Goal: Task Accomplishment & Management: Use online tool/utility

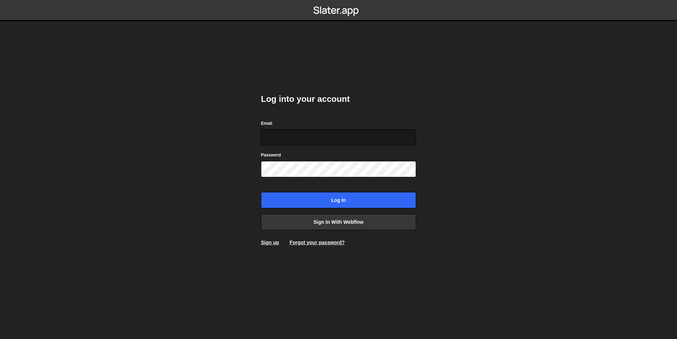
drag, startPoint x: 341, startPoint y: 145, endPoint x: 338, endPoint y: 141, distance: 4.8
click at [339, 143] on input "Email" at bounding box center [338, 137] width 155 height 16
click at [285, 130] on input "Email" at bounding box center [338, 137] width 155 height 16
type input "[EMAIL_ADDRESS][DOMAIN_NAME]"
click at [261, 192] on input "Log in" at bounding box center [338, 200] width 155 height 16
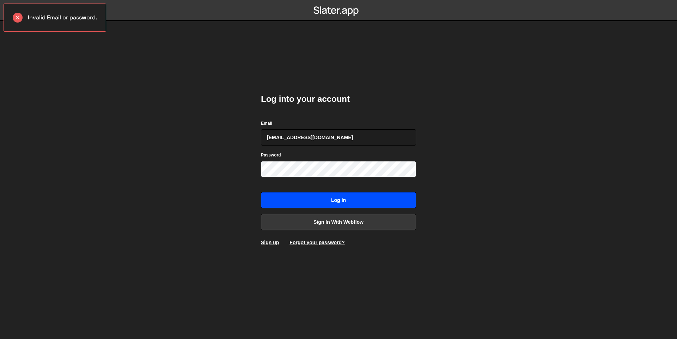
click at [324, 201] on input "Log in" at bounding box center [338, 200] width 155 height 16
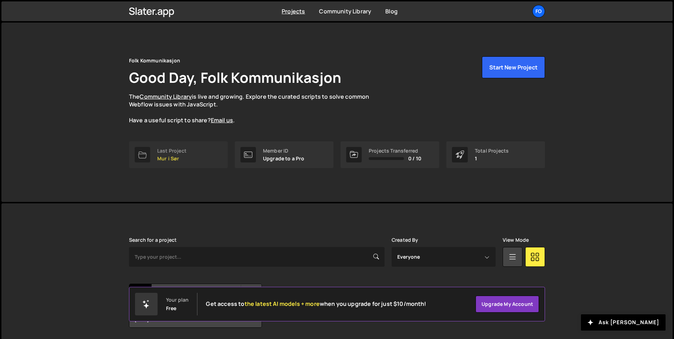
click at [200, 157] on link "Last Project Mur i Sør" at bounding box center [178, 154] width 99 height 27
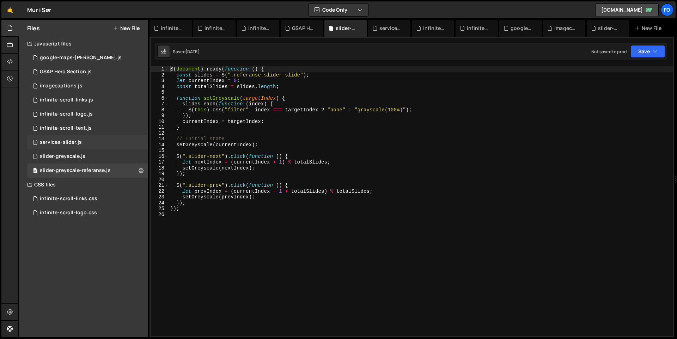
click at [63, 144] on div "services-slider.js" at bounding box center [61, 142] width 42 height 6
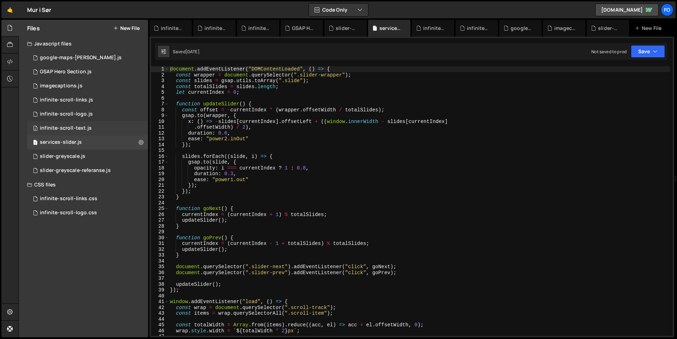
click at [64, 129] on div "infinite-scroll-text.js" at bounding box center [66, 128] width 52 height 6
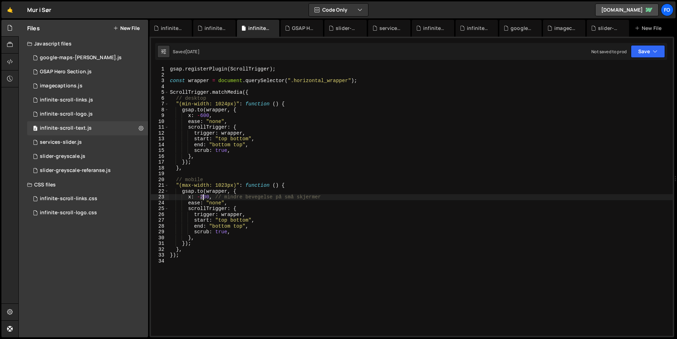
click at [203, 197] on div "gsap . registerPlugin ( ScrollTrigger ) ; const wrapper = document . querySelec…" at bounding box center [420, 206] width 504 height 281
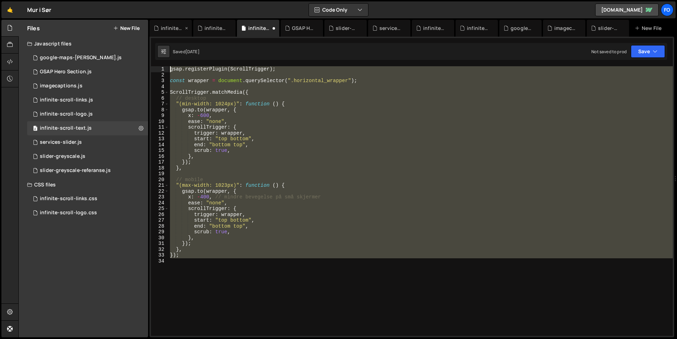
drag, startPoint x: 225, startPoint y: 245, endPoint x: 166, endPoint y: 30, distance: 223.4
click at [166, 30] on div "Debug Explain Copy infinite-scroll-links.js infinite-scroll-links.css infinite-…" at bounding box center [411, 179] width 524 height 318
type textarea "gsap.registerPlugin(ScrollTrigger);"
paste textarea
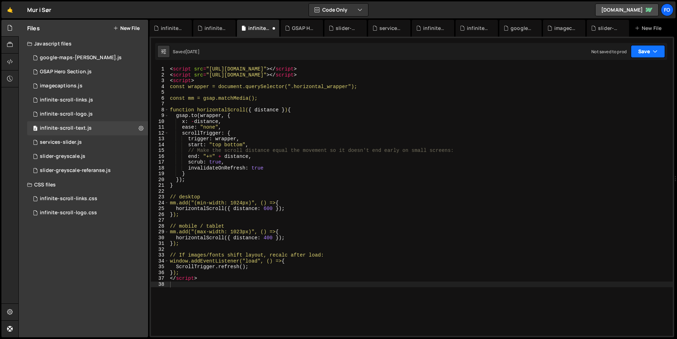
click at [640, 56] on button "Save" at bounding box center [647, 51] width 34 height 13
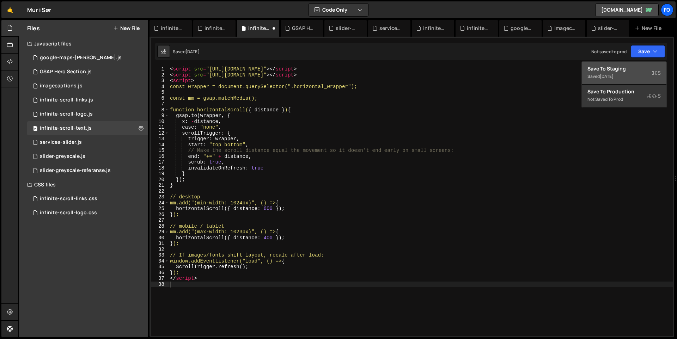
click at [633, 70] on div "Save to Staging S" at bounding box center [623, 68] width 73 height 7
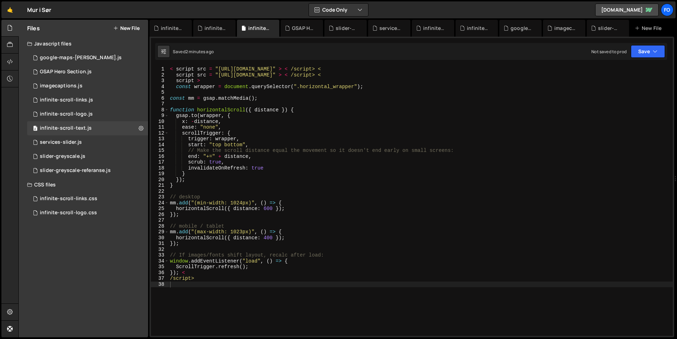
click at [354, 233] on div "< script src = "[URL][DOMAIN_NAME]" > < /script> < script src = "[URL][DOMAIN_N…" at bounding box center [420, 206] width 504 height 281
type textarea "/script>"
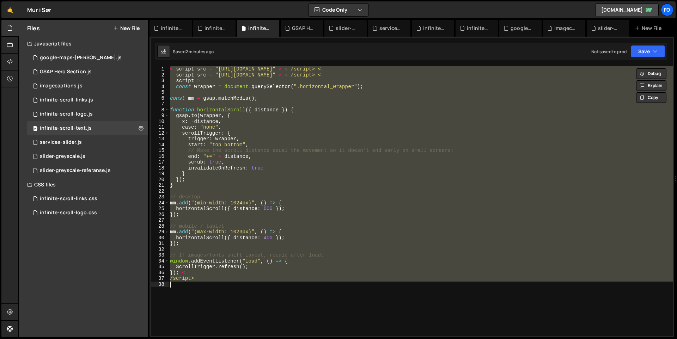
paste textarea
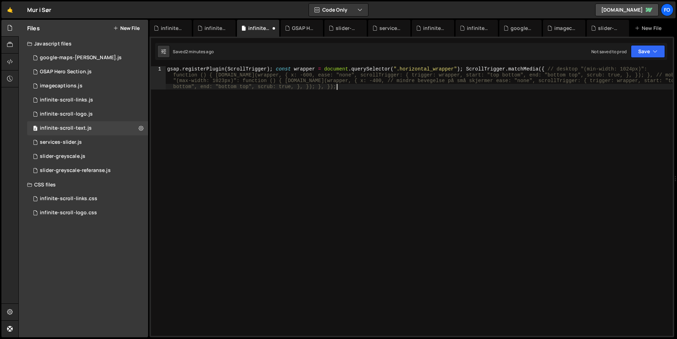
type textarea "/script>"
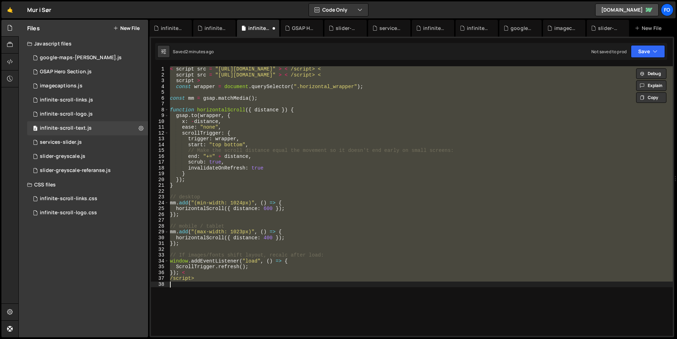
paste textarea
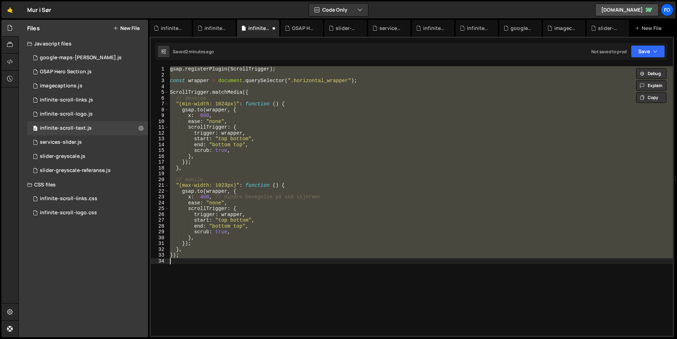
click at [284, 101] on div "gsap . registerPlugin ( ScrollTrigger ) ; const wrapper = document . querySelec…" at bounding box center [420, 201] width 504 height 270
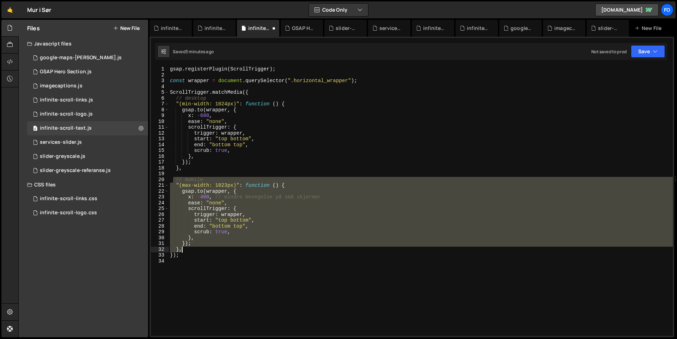
drag, startPoint x: 174, startPoint y: 180, endPoint x: 244, endPoint y: 248, distance: 97.2
click at [244, 248] on div "gsap . registerPlugin ( ScrollTrigger ) ; const wrapper = document . querySelec…" at bounding box center [420, 206] width 504 height 281
paste textarea "});"
type textarea "});"
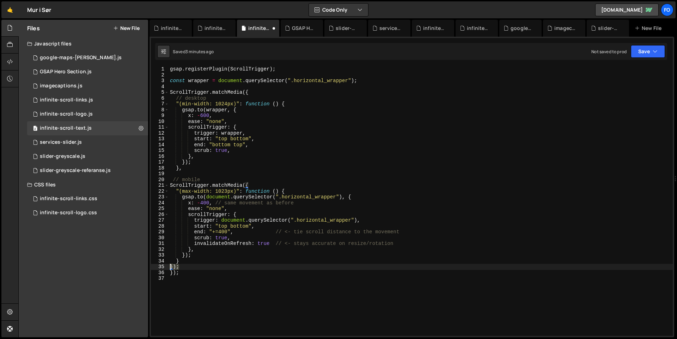
drag, startPoint x: 189, startPoint y: 267, endPoint x: 160, endPoint y: 265, distance: 28.3
click at [160, 265] on div "}); 1 2 3 4 5 6 7 8 9 10 11 12 13 14 15 16 17 18 19 20 21 22 23 24 25 26 27 28 …" at bounding box center [412, 201] width 522 height 270
click at [655, 58] on div "Saved 3 minutes ago Not saved to prod Upgrade to Edit Save Save to Staging S Sa…" at bounding box center [411, 51] width 512 height 17
click at [654, 56] on button "Save" at bounding box center [647, 51] width 34 height 13
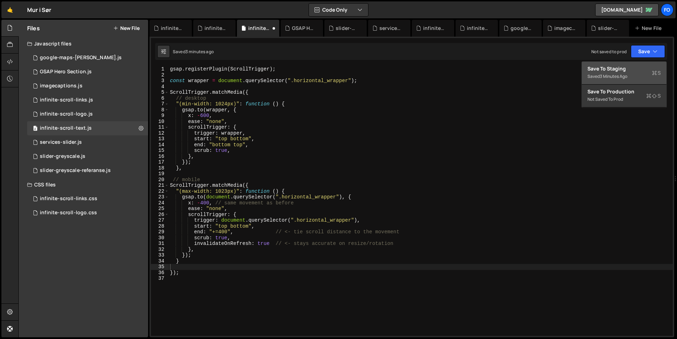
click at [650, 68] on div "Save to Staging S" at bounding box center [623, 68] width 73 height 7
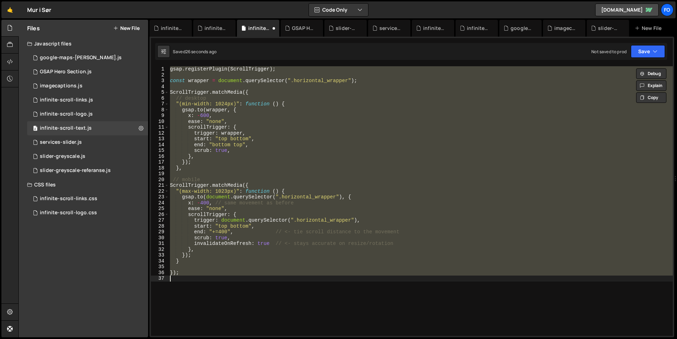
click at [313, 209] on div "gsap . registerPlugin ( ScrollTrigger ) ; const wrapper = document . querySelec…" at bounding box center [420, 201] width 504 height 270
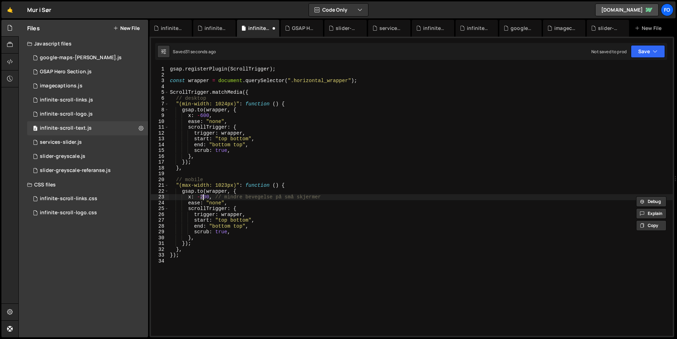
click at [310, 227] on div "gsap . registerPlugin ( ScrollTrigger ) ; const wrapper = document . querySelec…" at bounding box center [420, 206] width 504 height 281
type textarea "end: "bottom top","
click at [284, 262] on div "gsap . registerPlugin ( ScrollTrigger ) ; const wrapper = document . querySelec…" at bounding box center [418, 206] width 501 height 281
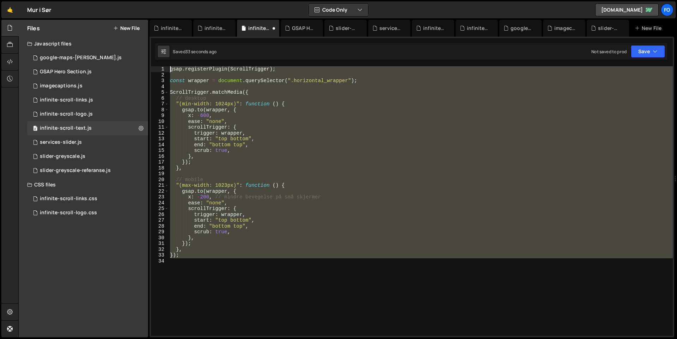
drag, startPoint x: 205, startPoint y: 186, endPoint x: 113, endPoint y: 27, distance: 182.8
click at [113, 27] on div "Files New File Javascript files 3 google-maps-[PERSON_NAME].js 0 1 GSAP Hero Se…" at bounding box center [347, 179] width 658 height 318
click at [292, 115] on div "gsap . registerPlugin ( ScrollTrigger ) ; const wrapper = document . querySelec…" at bounding box center [420, 201] width 504 height 270
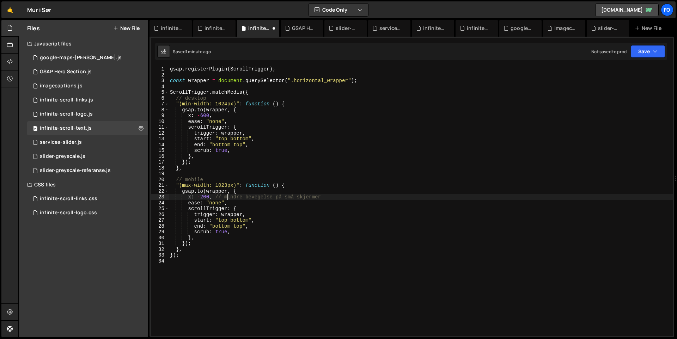
click at [229, 194] on div "gsap . registerPlugin ( ScrollTrigger ) ; const wrapper = document . querySelec…" at bounding box center [420, 206] width 504 height 281
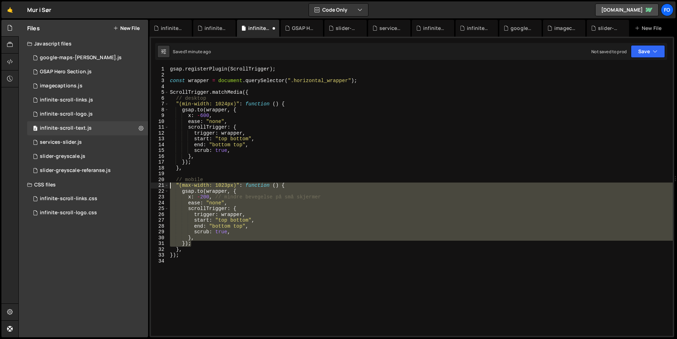
drag, startPoint x: 200, startPoint y: 243, endPoint x: 130, endPoint y: 185, distance: 91.1
click at [130, 185] on div "Files New File Javascript files 3 google-maps-[PERSON_NAME].js 0 1 GSAP Hero Se…" at bounding box center [347, 179] width 658 height 318
paste textarea "});"
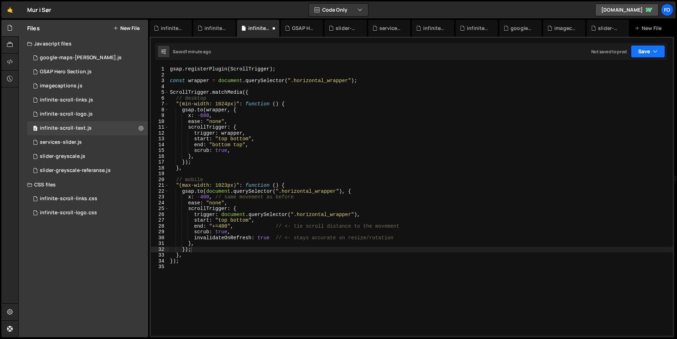
click at [643, 53] on button "Save" at bounding box center [647, 51] width 34 height 13
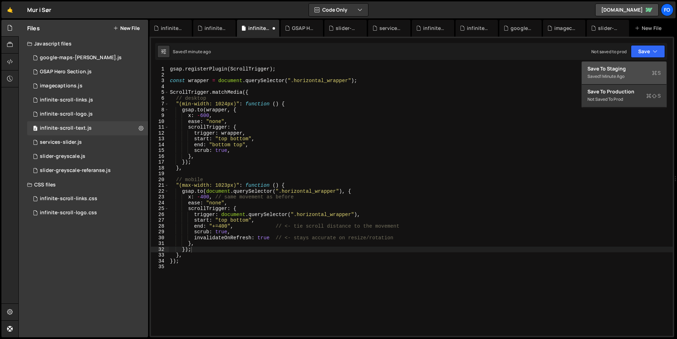
click at [636, 68] on div "Save to Staging S" at bounding box center [623, 68] width 73 height 7
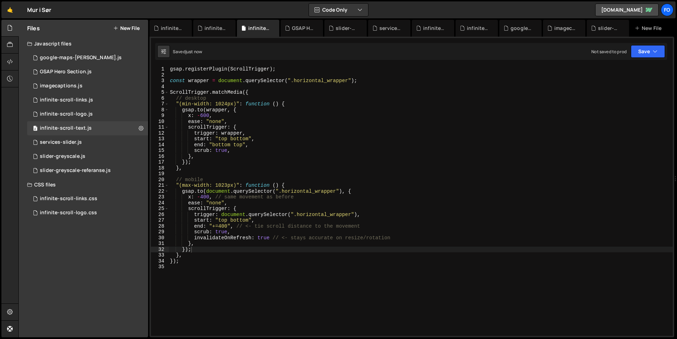
click at [652, 45] on div "Saved just now Not saved to prod Upgrade to Edit Save Save to Staging S Saved j…" at bounding box center [411, 51] width 512 height 17
click at [652, 51] on button "Save" at bounding box center [647, 51] width 34 height 13
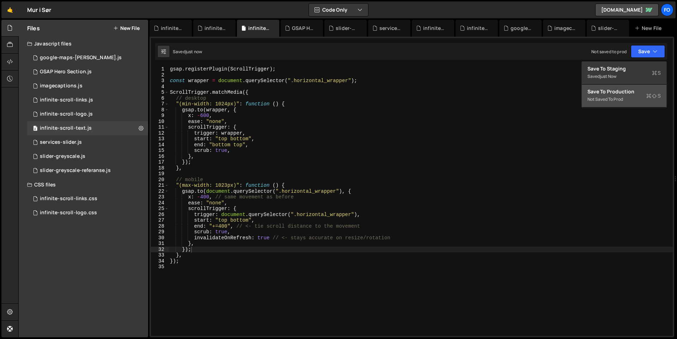
click at [640, 96] on div "Not saved to prod" at bounding box center [623, 99] width 73 height 8
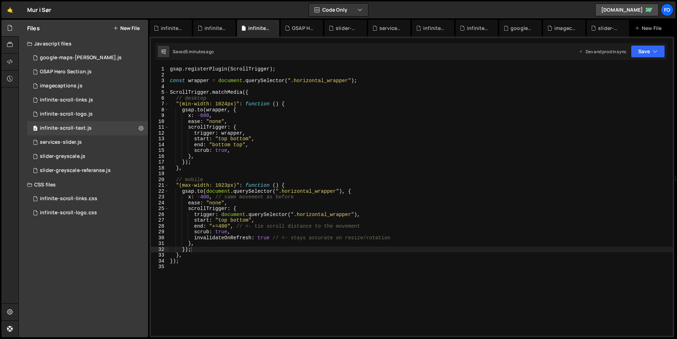
click at [202, 249] on div "gsap . registerPlugin ( ScrollTrigger ) ; const wrapper = document . querySelec…" at bounding box center [420, 206] width 504 height 281
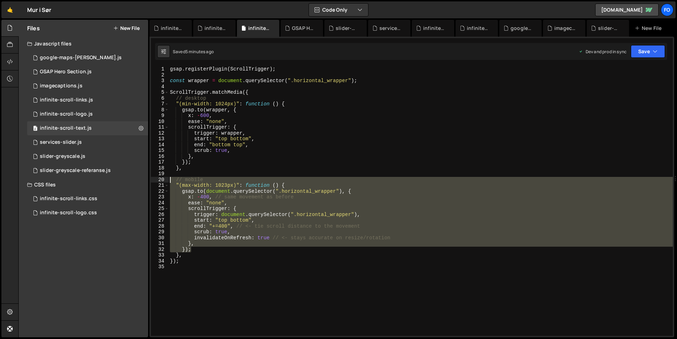
drag, startPoint x: 205, startPoint y: 250, endPoint x: 134, endPoint y: 180, distance: 99.4
click at [134, 180] on div "Files New File Javascript files 3 google-maps-[PERSON_NAME].js 0 1 GSAP Hero Se…" at bounding box center [347, 179] width 658 height 318
paste textarea "// (leave your desktop block unchanged)"
type textarea "// (leave your desktop block unchanged)"
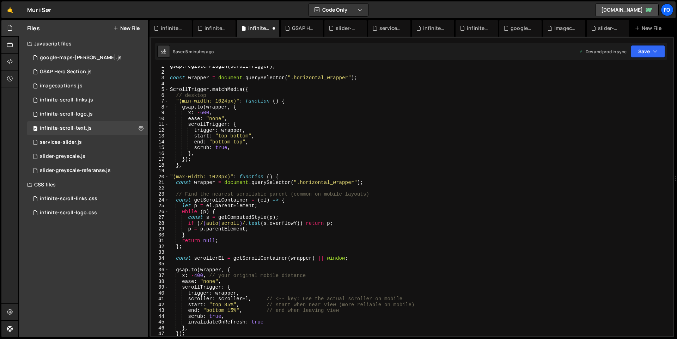
scroll to position [2, 0]
click at [652, 50] on icon "button" at bounding box center [654, 51] width 5 height 7
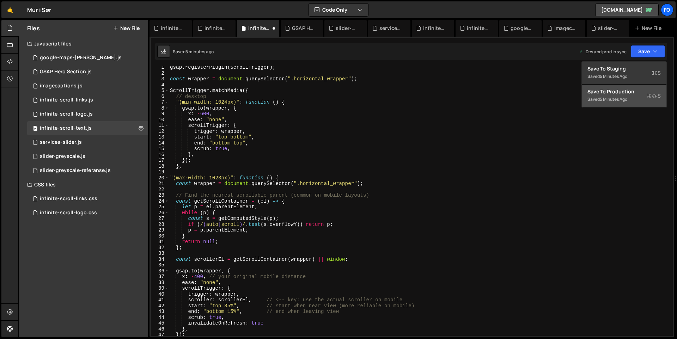
click at [626, 92] on div "Save to Production S" at bounding box center [623, 91] width 73 height 7
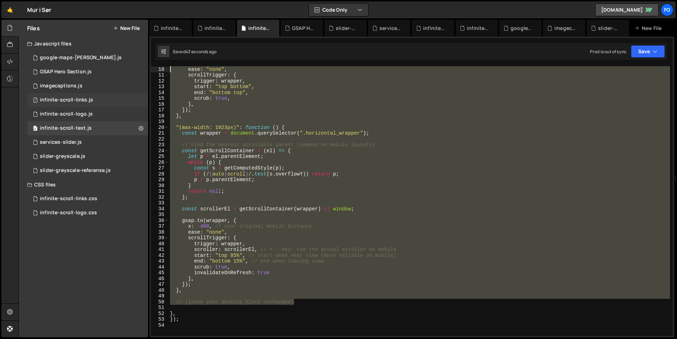
scroll to position [0, 0]
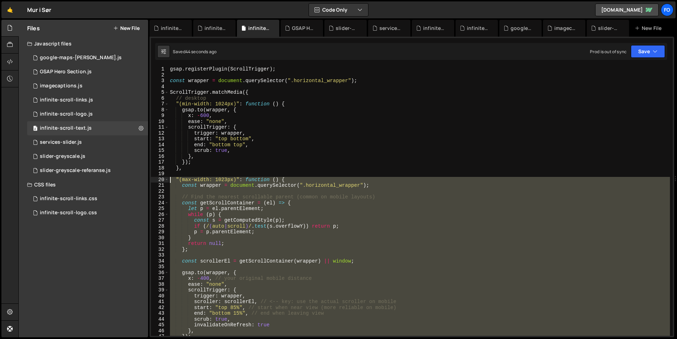
drag, startPoint x: 317, startPoint y: 248, endPoint x: 108, endPoint y: 178, distance: 220.1
click at [108, 178] on div "Files New File Javascript files 3 google-maps-[PERSON_NAME].js 0 1 GSAP Hero Se…" at bounding box center [347, 179] width 658 height 318
paste textarea "// (leave your desktop block unchanged)"
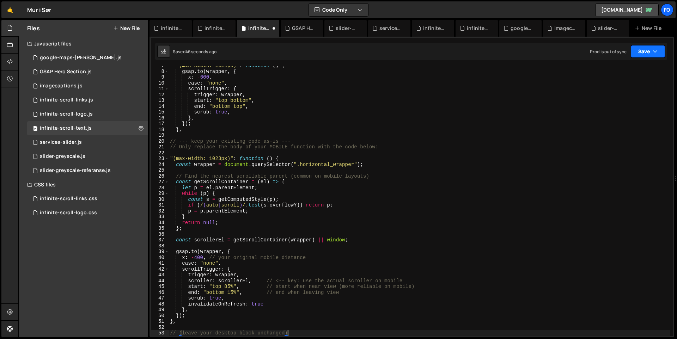
click at [640, 49] on button "Save" at bounding box center [647, 51] width 34 height 13
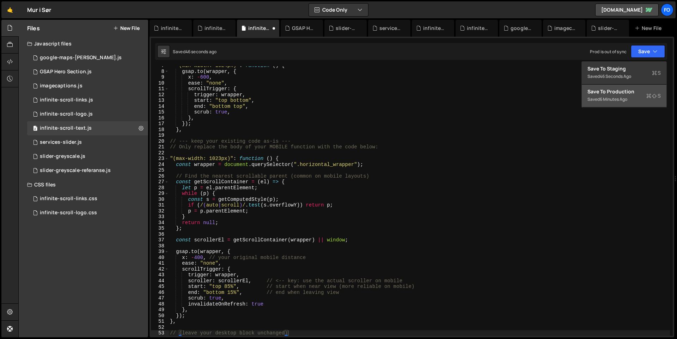
click at [621, 97] on div "6 minutes ago" at bounding box center [612, 99] width 27 height 6
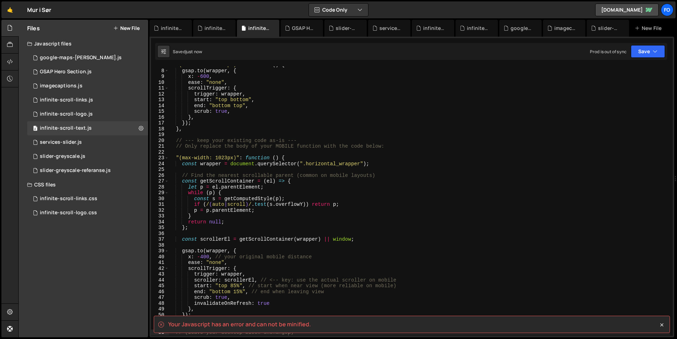
scroll to position [41, 0]
click at [357, 218] on div ""(min-width: 1024px)" : function ( ) { gsap . to ( wrapper , { x : - 600 , ease…" at bounding box center [418, 202] width 501 height 281
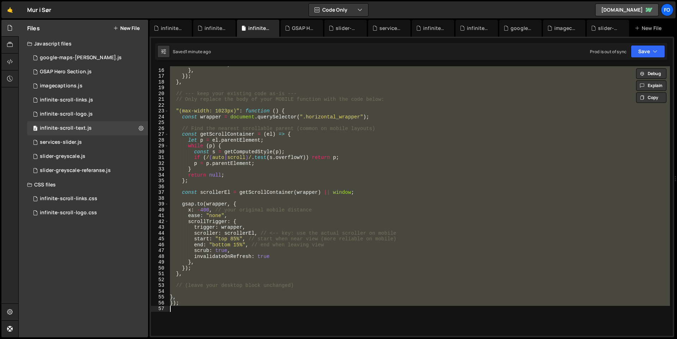
scroll to position [86, 0]
click at [239, 274] on div "scrub : true , } , }) ; } , // --- keep your existing code as-is --- // Only re…" at bounding box center [418, 201] width 501 height 270
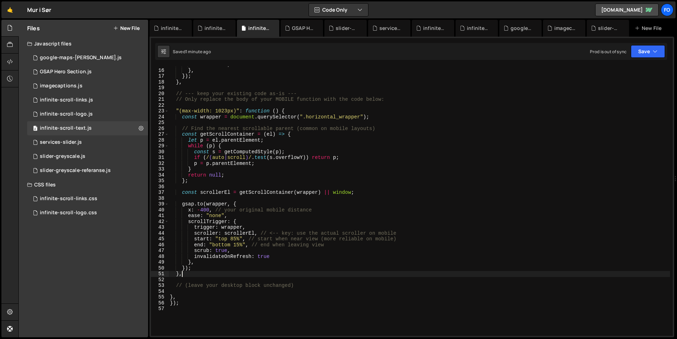
click at [245, 268] on div "scrub : true , } , }) ; } , // --- keep your existing code as-is --- // Only re…" at bounding box center [418, 202] width 501 height 281
click at [214, 275] on div "scrub : true , } , }) ; } , // --- keep your existing code as-is --- // Only re…" at bounding box center [418, 202] width 501 height 281
type textarea "},"
click at [184, 279] on div "scrub : true , } , }) ; } , // --- keep your existing code as-is --- // Only re…" at bounding box center [418, 202] width 501 height 281
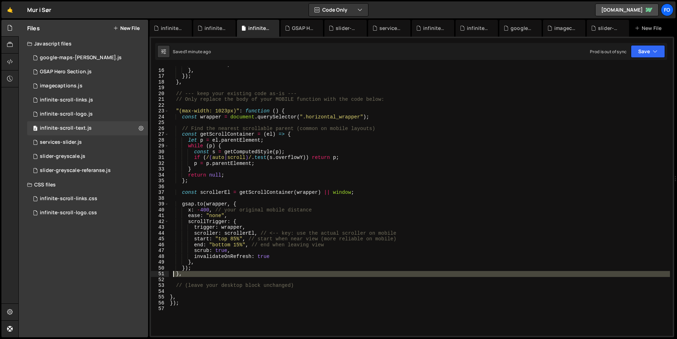
drag, startPoint x: 187, startPoint y: 277, endPoint x: 173, endPoint y: 275, distance: 14.2
click at [173, 275] on div "scrub : true , } , }) ; } , // --- keep your existing code as-is --- // Only re…" at bounding box center [418, 202] width 501 height 281
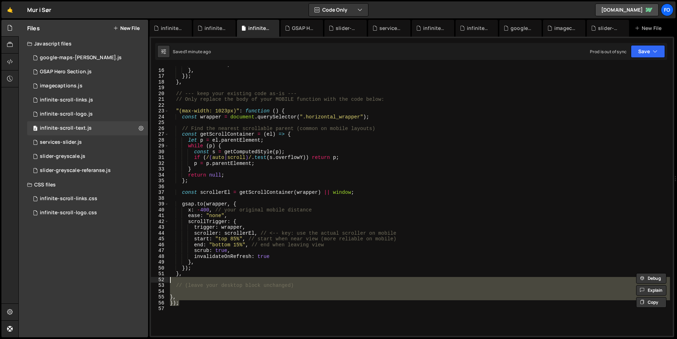
drag, startPoint x: 180, startPoint y: 302, endPoint x: 161, endPoint y: 278, distance: 30.3
click at [161, 278] on div "}, 15 16 17 18 19 20 21 22 23 24 25 26 27 28 29 30 31 32 33 34 35 36 37 38 39 4…" at bounding box center [412, 201] width 522 height 270
type textarea "// (leave your desktop block unchanged)"
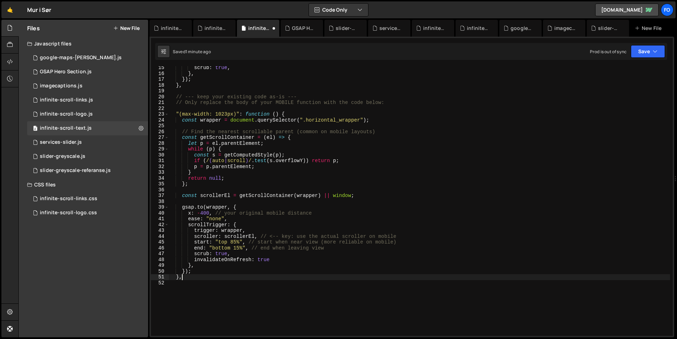
scroll to position [84, 0]
click at [642, 50] on button "Save" at bounding box center [647, 51] width 34 height 13
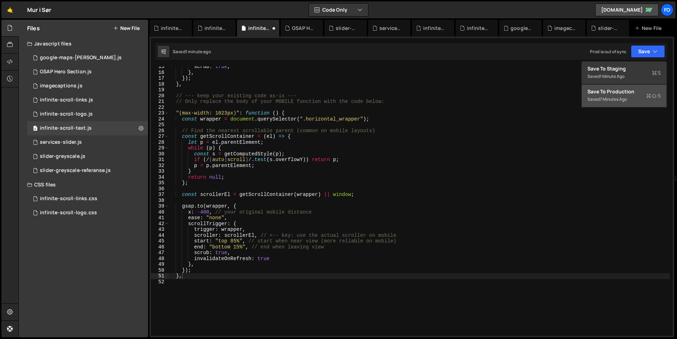
click at [637, 94] on div "Save to Production S" at bounding box center [623, 91] width 73 height 7
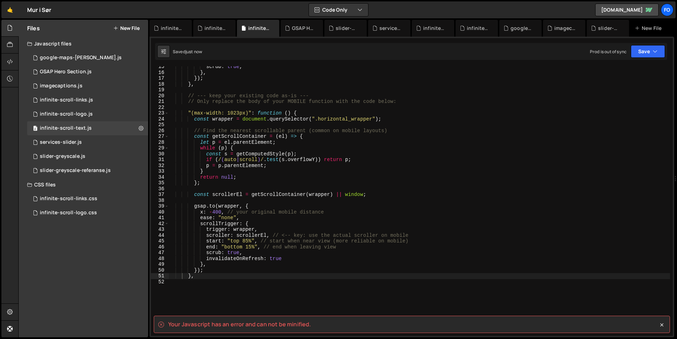
click at [236, 323] on spa "Your Javascript has an error and can not be minified." at bounding box center [239, 324] width 143 height 8
click at [257, 256] on div "scrub : true , } , }) ; } , // --- keep your existing code as-is --- // Only re…" at bounding box center [418, 204] width 501 height 281
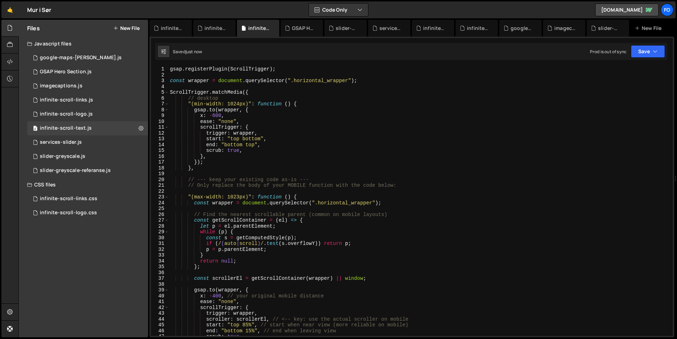
scroll to position [0, 0]
click at [349, 195] on div "gsap . registerPlugin ( ScrollTrigger ) ; const wrapper = document . querySelec…" at bounding box center [418, 206] width 501 height 281
type textarea "},"
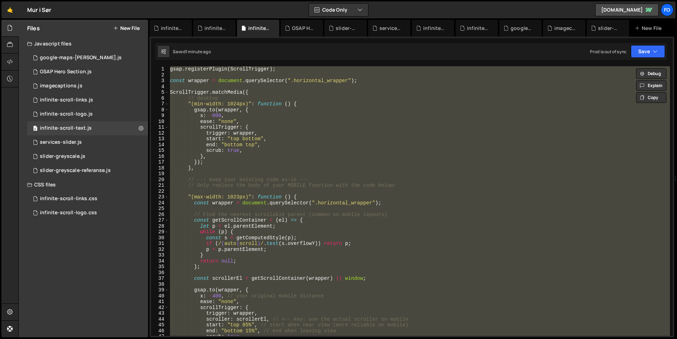
paste textarea
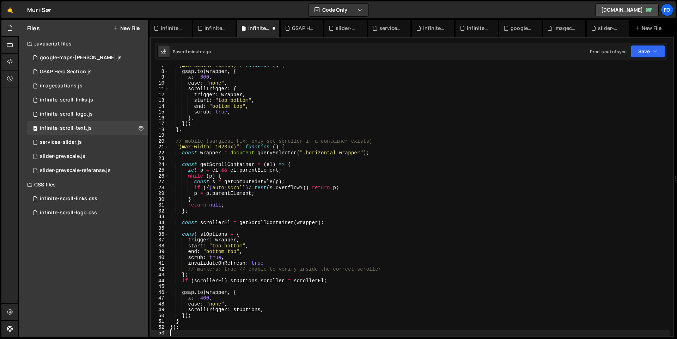
scroll to position [38, 0]
drag, startPoint x: 648, startPoint y: 49, endPoint x: 642, endPoint y: 67, distance: 18.8
click at [648, 50] on button "Save" at bounding box center [647, 51] width 34 height 13
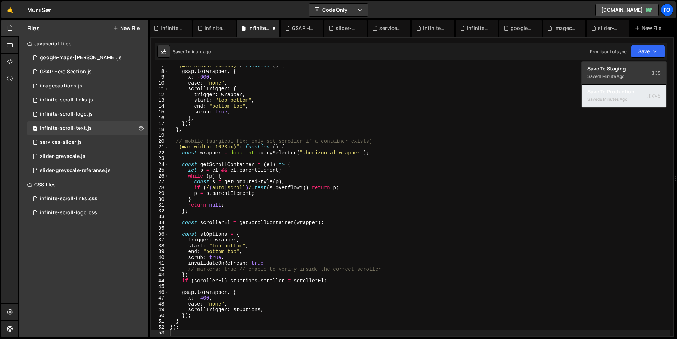
click at [612, 93] on div "Save to Production S" at bounding box center [623, 91] width 73 height 7
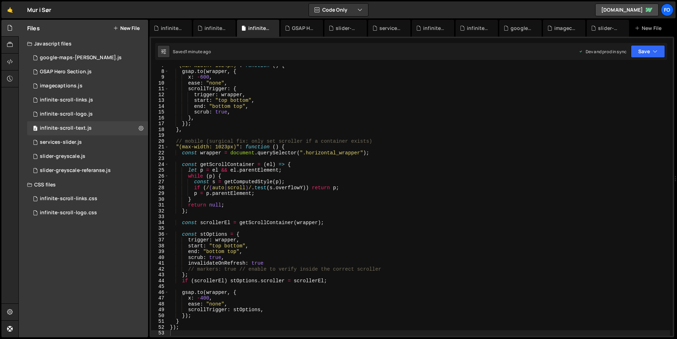
click at [279, 160] on div ""(min-width: 1024px)" : function ( ) { gsap . to ( wrapper , { x : - 600 , ease…" at bounding box center [418, 203] width 501 height 281
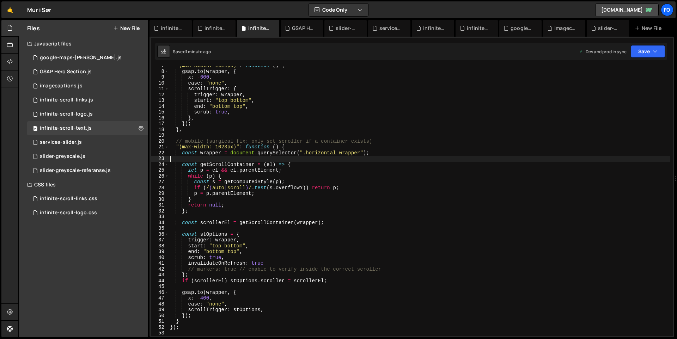
type textarea "});"
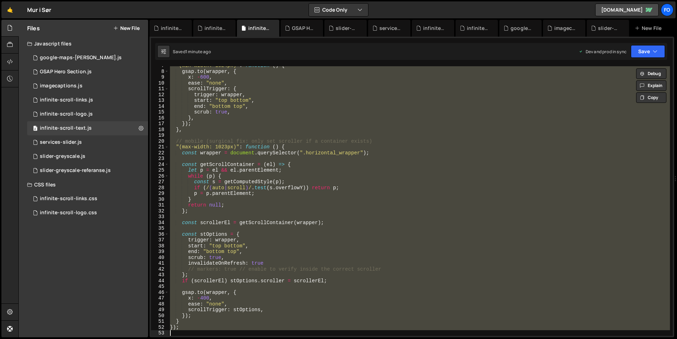
paste textarea
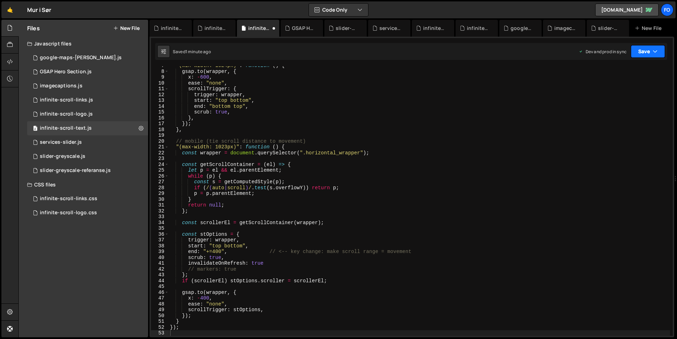
drag, startPoint x: 656, startPoint y: 50, endPoint x: 655, endPoint y: 68, distance: 17.6
click at [656, 50] on icon "button" at bounding box center [654, 51] width 5 height 7
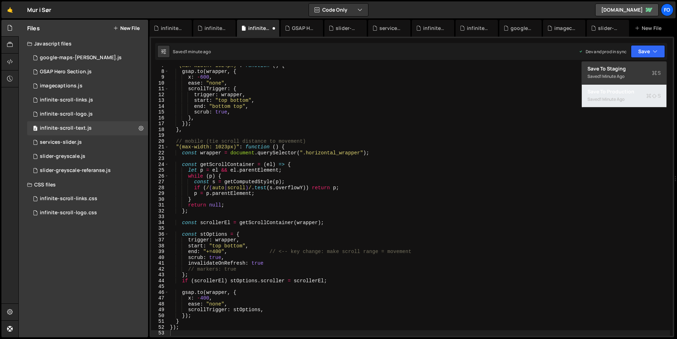
click at [641, 98] on div "Saved 1 minute ago" at bounding box center [623, 99] width 73 height 8
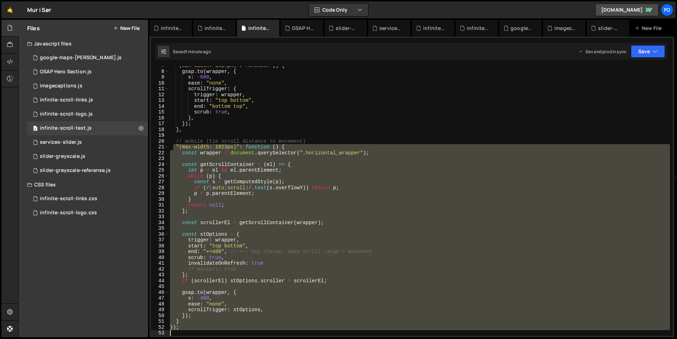
drag, startPoint x: 173, startPoint y: 185, endPoint x: 266, endPoint y: 339, distance: 179.1
click at [266, 339] on div "Hold on a sec... Are you certain you wish to leave this page? Any changes you'v…" at bounding box center [338, 169] width 677 height 339
paste textarea
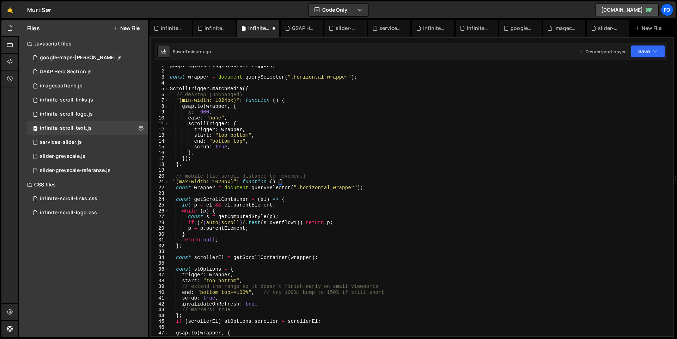
scroll to position [0, 0]
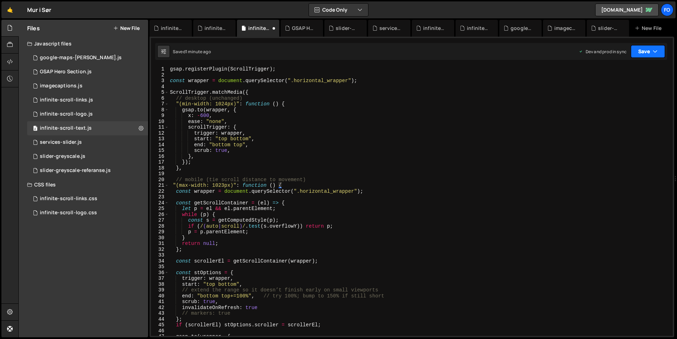
drag, startPoint x: 658, startPoint y: 47, endPoint x: 658, endPoint y: 54, distance: 7.1
click at [658, 47] on button "Save" at bounding box center [647, 51] width 34 height 13
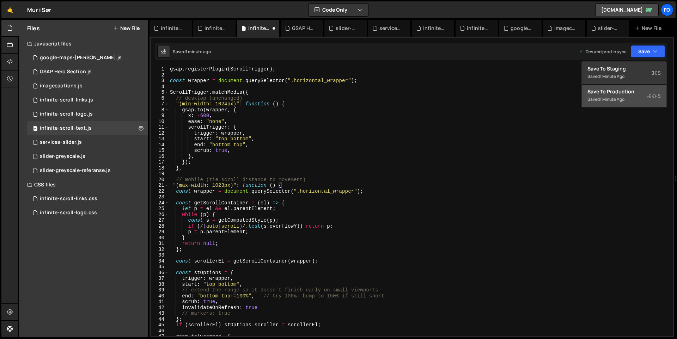
click at [635, 99] on div "Saved 1 minute ago" at bounding box center [623, 99] width 73 height 8
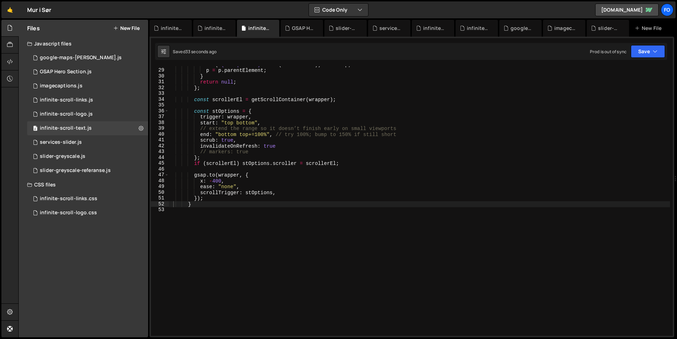
click at [334, 151] on div "if ( / ( auto | scroll ) / . test ( s . overflowY )) return p ; p = p . parentE…" at bounding box center [418, 202] width 501 height 281
type textarea "}"
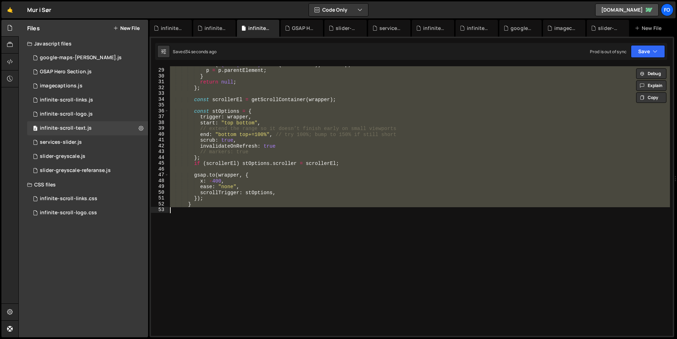
paste textarea
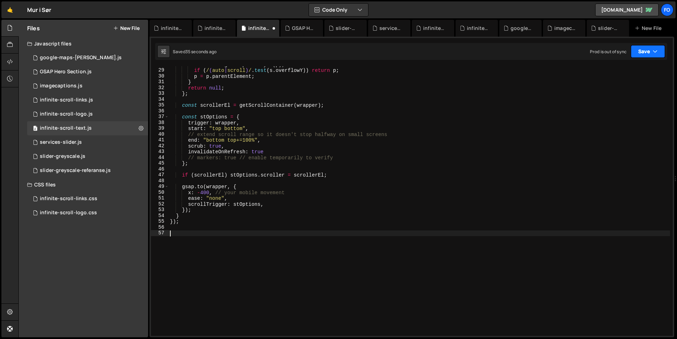
drag, startPoint x: 648, startPoint y: 47, endPoint x: 649, endPoint y: 52, distance: 5.9
click at [648, 47] on button "Save" at bounding box center [647, 51] width 34 height 13
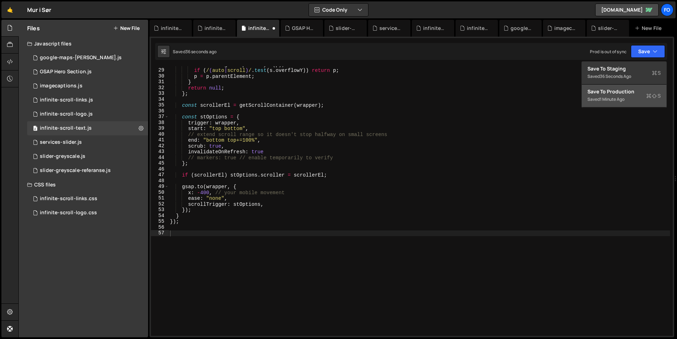
click at [646, 92] on div "Save to Production S" at bounding box center [623, 91] width 73 height 7
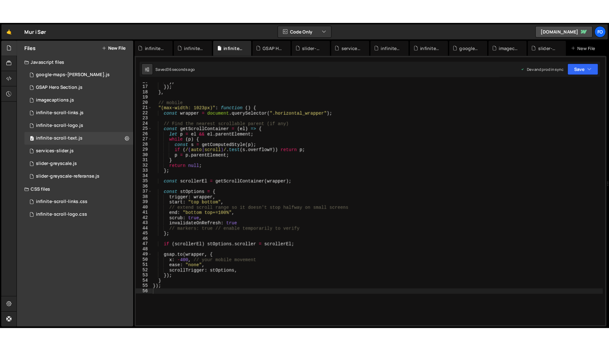
scroll to position [91, 0]
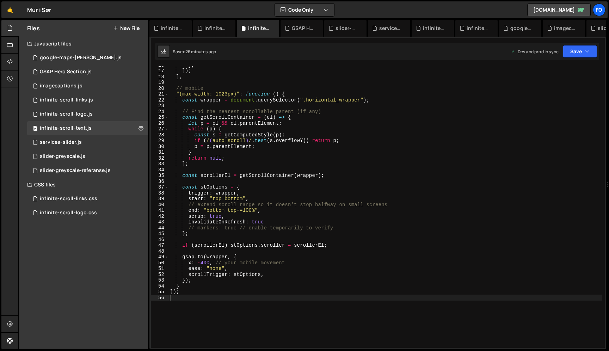
click at [400, 185] on div "} , }) ; } , // mobile "(max-width: 1023px)" : function ( ) { const wrapper = d…" at bounding box center [385, 208] width 433 height 293
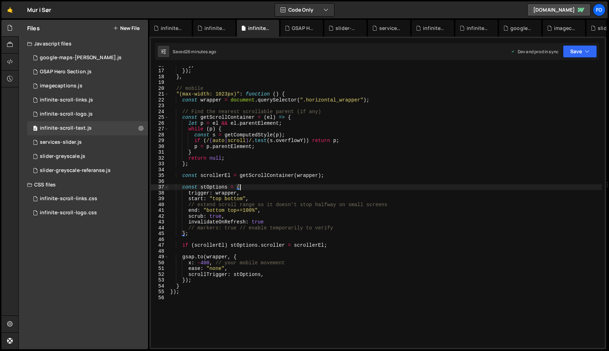
type textarea "});"
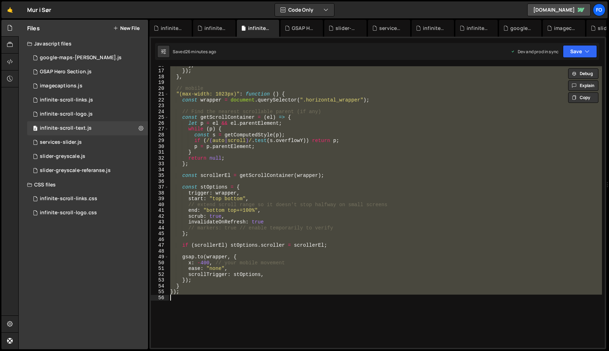
paste textarea
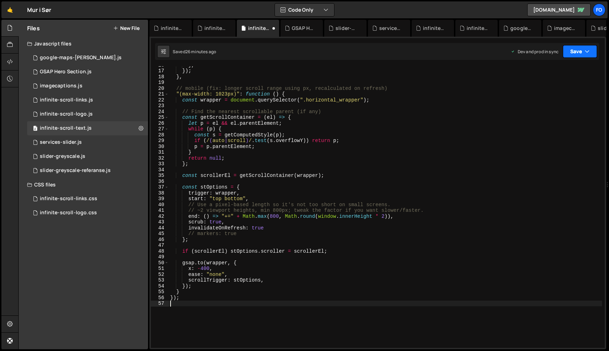
click at [587, 55] on button "Save" at bounding box center [580, 51] width 34 height 13
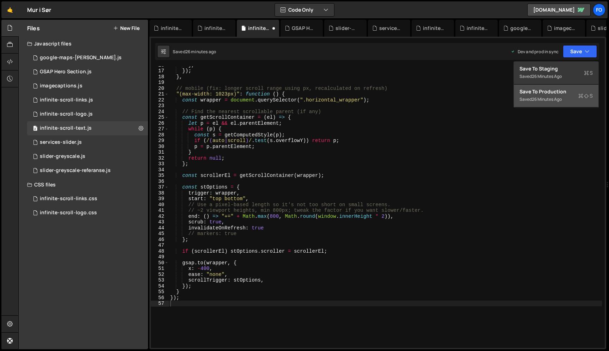
click at [573, 90] on div "Save to Production S" at bounding box center [555, 91] width 73 height 7
